Goal: Task Accomplishment & Management: Use online tool/utility

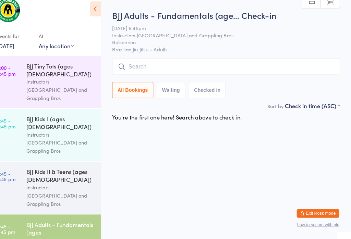
scroll to position [8, 12]
click at [144, 65] on input "search" at bounding box center [230, 73] width 220 height 16
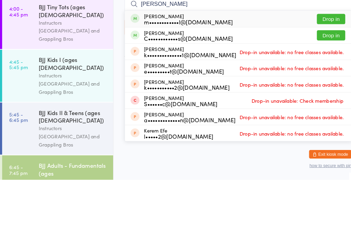
type input "[PERSON_NAME]"
click at [315, 79] on button "Drop in" at bounding box center [319, 84] width 27 height 10
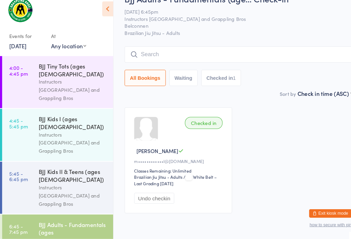
click at [56, 221] on div "BJJ Adults - Fundamentals (ages [DEMOGRAPHIC_DATA]+)" at bounding box center [70, 229] width 66 height 17
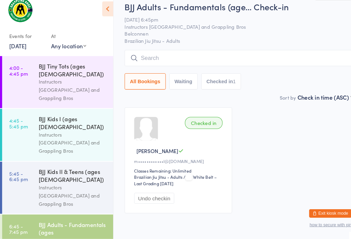
click at [309, 62] on input "search" at bounding box center [230, 65] width 220 height 16
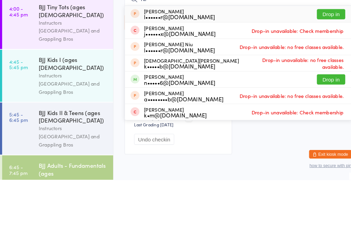
type input "Ni"
click at [324, 137] on button "Drop in" at bounding box center [319, 142] width 27 height 10
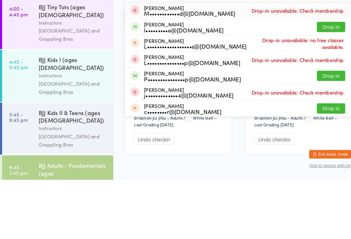
type input "luke"
click at [320, 86] on button "Drop in" at bounding box center [319, 91] width 27 height 10
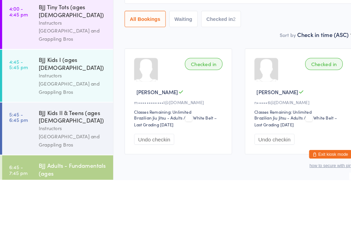
scroll to position [36, 0]
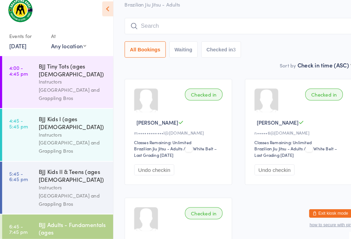
click at [233, 29] on input "search" at bounding box center [230, 34] width 220 height 16
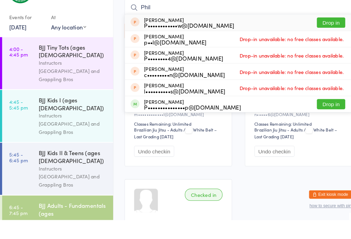
scroll to position [54, 0]
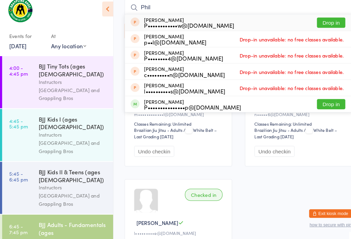
type input "Phil"
click at [323, 104] on button "Drop in" at bounding box center [319, 109] width 27 height 10
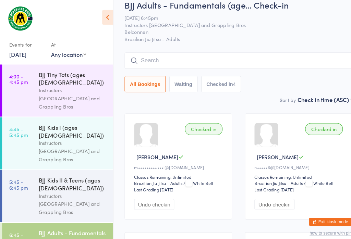
scroll to position [0, 0]
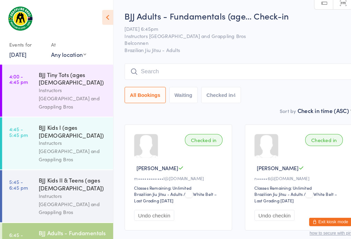
click at [168, 73] on input "search" at bounding box center [230, 69] width 220 height 16
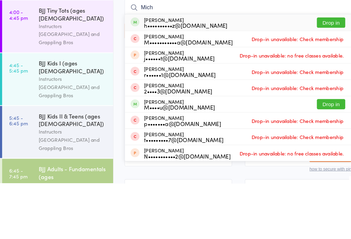
type input "Mich"
click at [323, 79] on button "Drop in" at bounding box center [319, 84] width 27 height 10
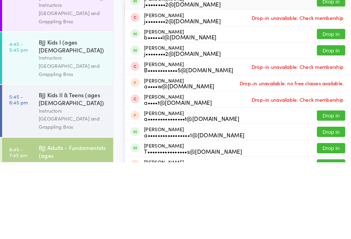
type input "alder"
click at [322, 126] on button "Drop in" at bounding box center [319, 131] width 27 height 10
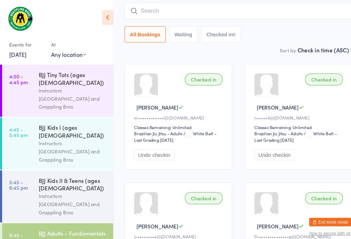
scroll to position [58, 0]
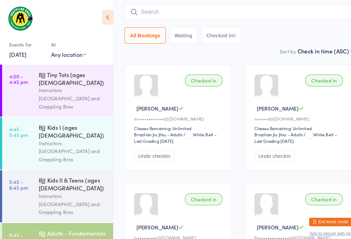
click at [159, 11] on input "search" at bounding box center [230, 12] width 220 height 16
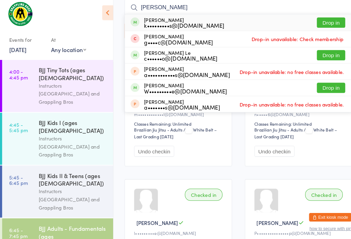
type input "[PERSON_NAME]"
click at [316, 22] on button "Drop in" at bounding box center [319, 26] width 27 height 10
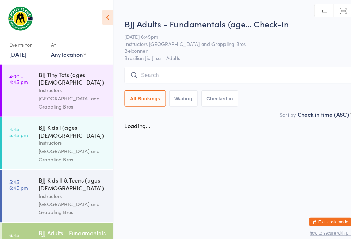
scroll to position [0, 0]
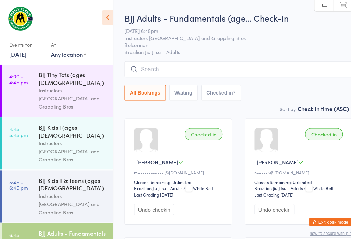
click at [277, 73] on input "search" at bounding box center [230, 67] width 220 height 16
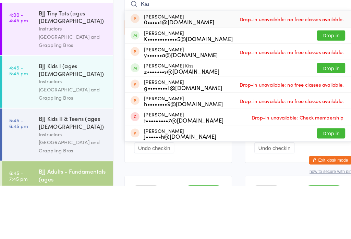
type input "Kia"
click at [321, 89] on button "Drop in" at bounding box center [319, 94] width 27 height 10
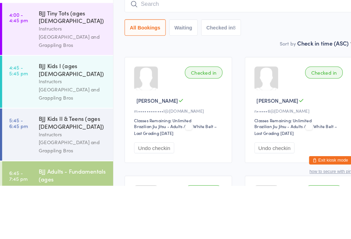
click at [68, 119] on div "BJJ Kids I (ages [DEMOGRAPHIC_DATA])" at bounding box center [70, 126] width 66 height 15
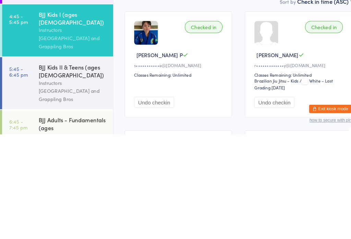
click at [30, 164] on link "5:45 - 6:45 pm BJJ Kids II & Teens (ages [DEMOGRAPHIC_DATA]) Instructors [GEOGR…" at bounding box center [55, 189] width 107 height 50
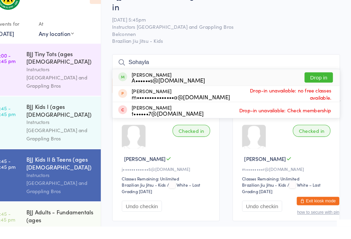
type input "Sohayla"
click at [174, 95] on div "A••••••s@[DOMAIN_NAME]" at bounding box center [174, 97] width 71 height 5
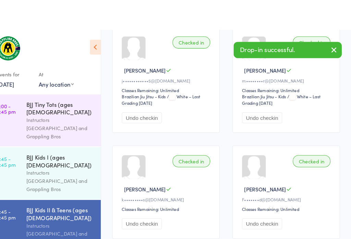
type input "a"
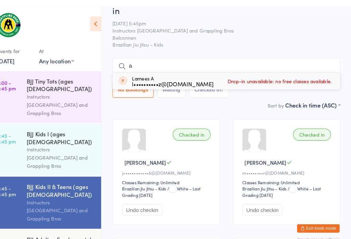
scroll to position [23, 0]
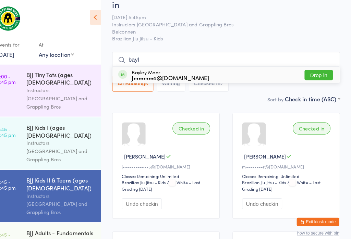
type input "bayl"
click at [159, 67] on div "Bayley Moar J••••••••e@[DOMAIN_NAME]" at bounding box center [176, 72] width 75 height 11
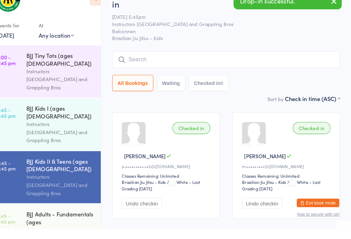
scroll to position [0, 0]
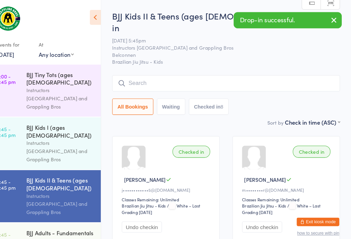
click at [206, 49] on span "Belconnen" at bounding box center [224, 52] width 209 height 7
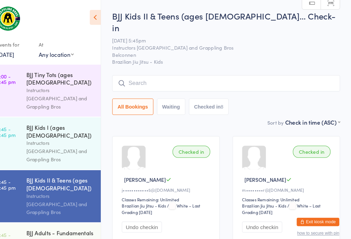
click at [37, 134] on div "Instructors [GEOGRAPHIC_DATA] and Grappling Bros" at bounding box center [70, 146] width 66 height 24
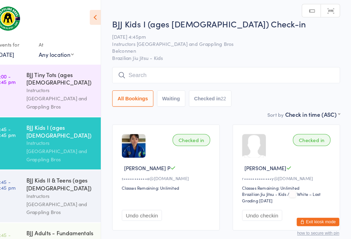
click at [37, 221] on div "BJJ Adults - Fundamentals (ages [DEMOGRAPHIC_DATA]+)" at bounding box center [70, 229] width 66 height 17
